Goal: Task Accomplishment & Management: Manage account settings

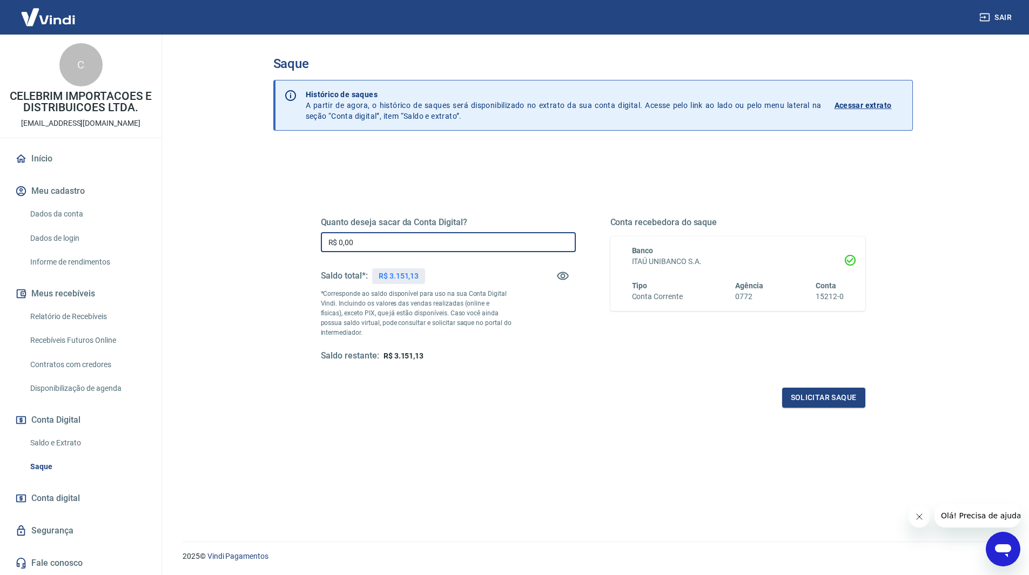
click at [372, 244] on input "R$ 0,00" at bounding box center [448, 242] width 255 height 20
type input "R$ 3.151,13"
click at [444, 348] on div "Quanto deseja sacar da Conta Digital? R$ 3.151,13 ​ Saldo total*: R$ 3.151,13 *…" at bounding box center [448, 289] width 255 height 145
click at [836, 399] on button "Solicitar saque" at bounding box center [823, 398] width 83 height 20
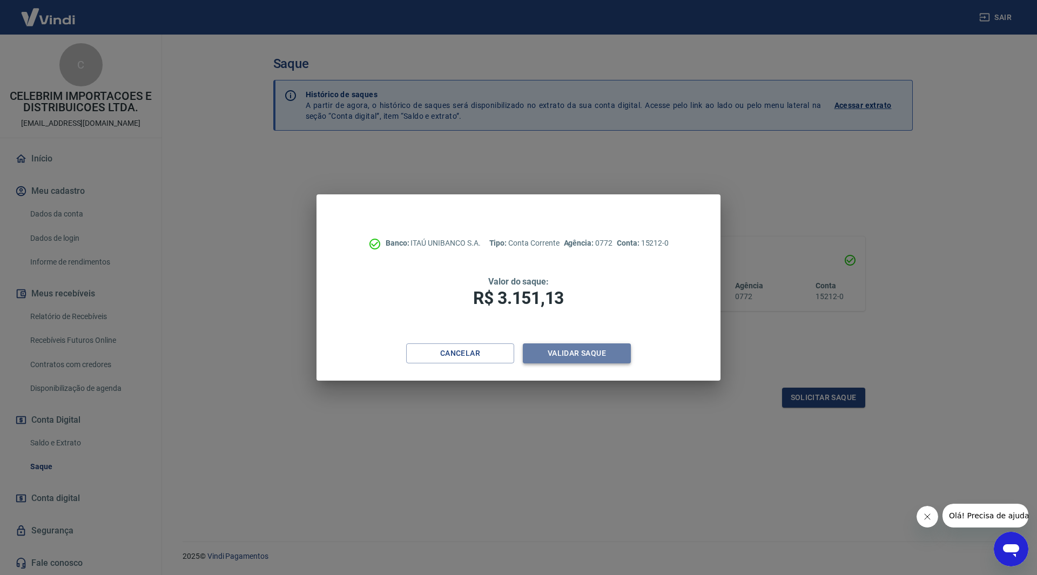
click at [590, 347] on button "Validar saque" at bounding box center [577, 354] width 108 height 20
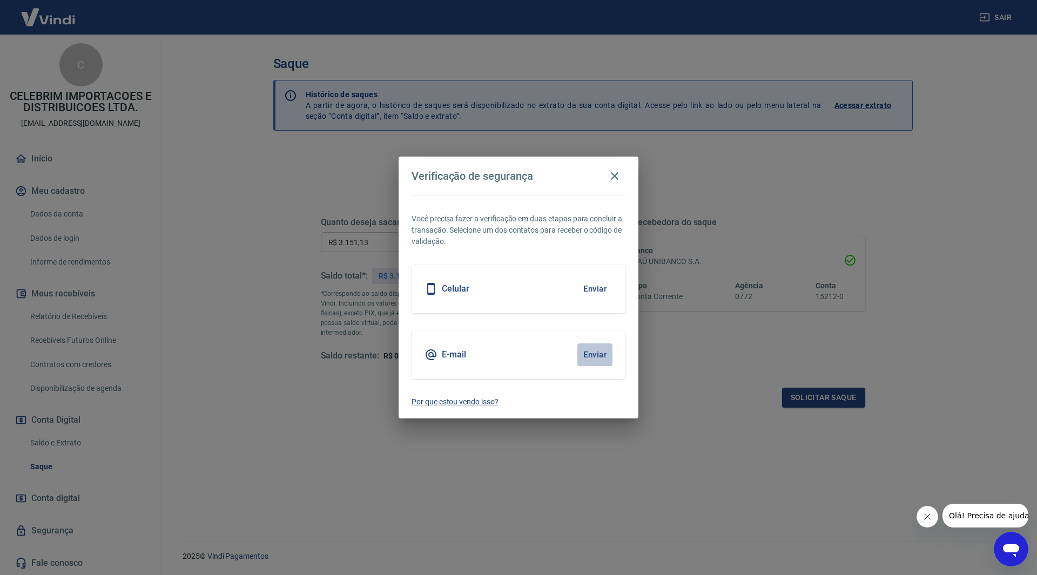
click at [596, 359] on button "Enviar" at bounding box center [594, 355] width 35 height 23
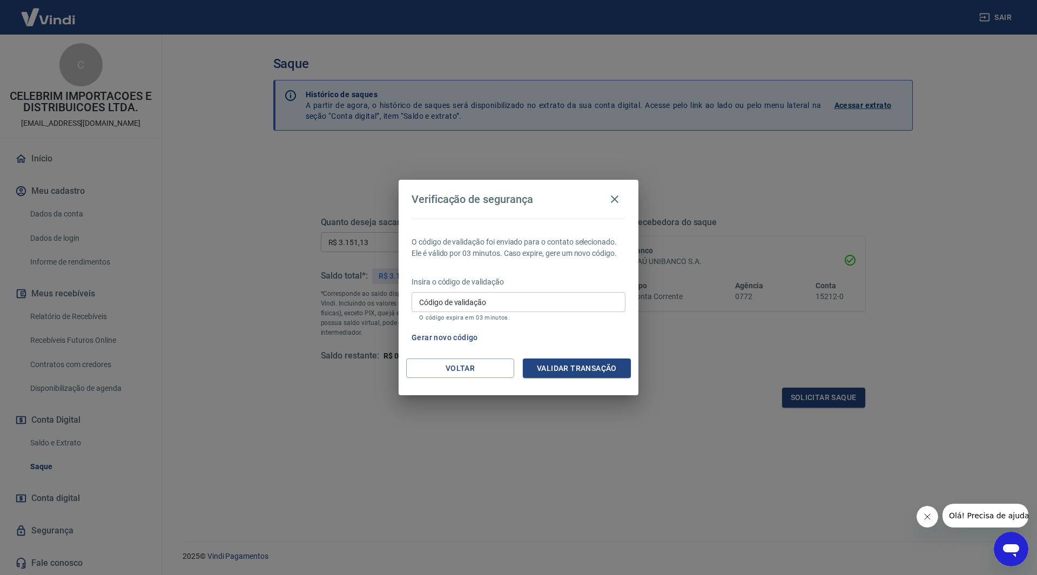
click at [977, 348] on div "Verificação de segurança O código de validação foi enviado para o contato selec…" at bounding box center [518, 287] width 1037 height 575
click at [506, 306] on input "Código de validação" at bounding box center [519, 302] width 214 height 20
click at [996, 261] on div "Verificação de segurança O código de validação foi enviado para o contato selec…" at bounding box center [518, 287] width 1037 height 575
click at [472, 302] on input "Código de validação" at bounding box center [519, 302] width 214 height 20
type input "436943"
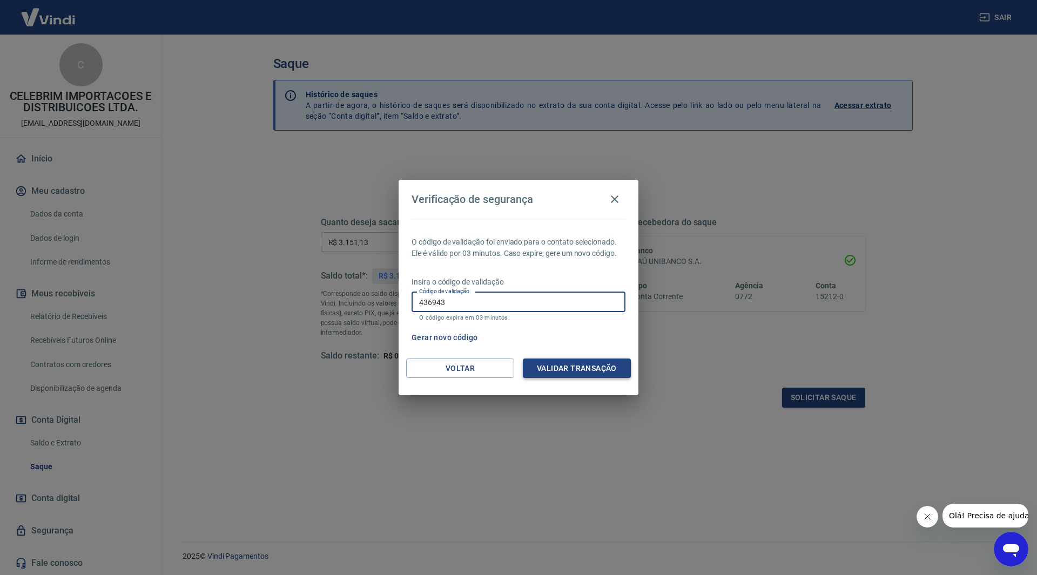
click at [552, 366] on button "Validar transação" at bounding box center [577, 369] width 108 height 20
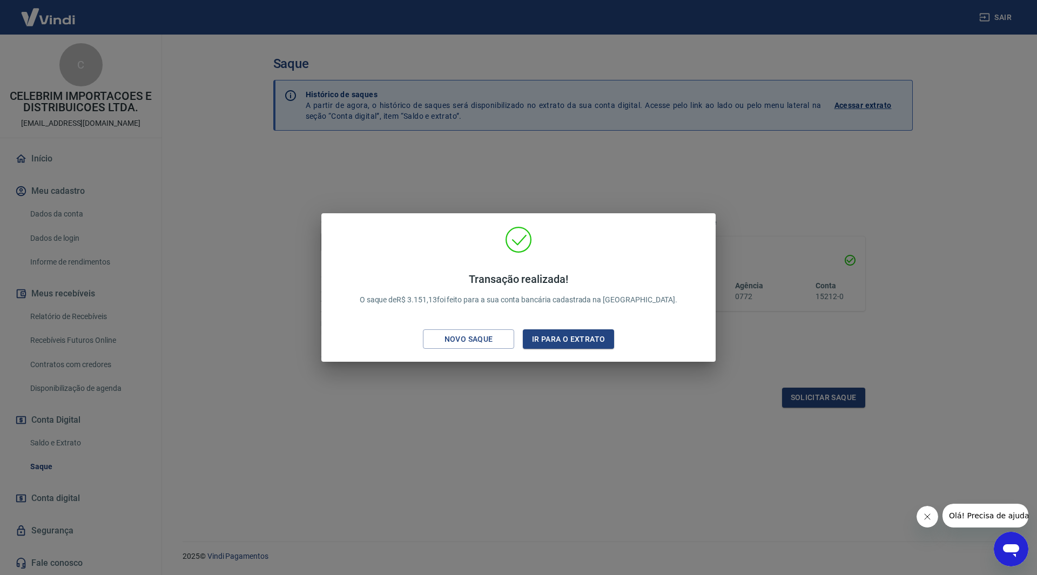
click at [528, 455] on div "Transação realizada! O saque de R$ 3.151,13 foi feito para a sua conta bancária…" at bounding box center [518, 287] width 1037 height 575
